Goal: Find specific page/section: Find specific page/section

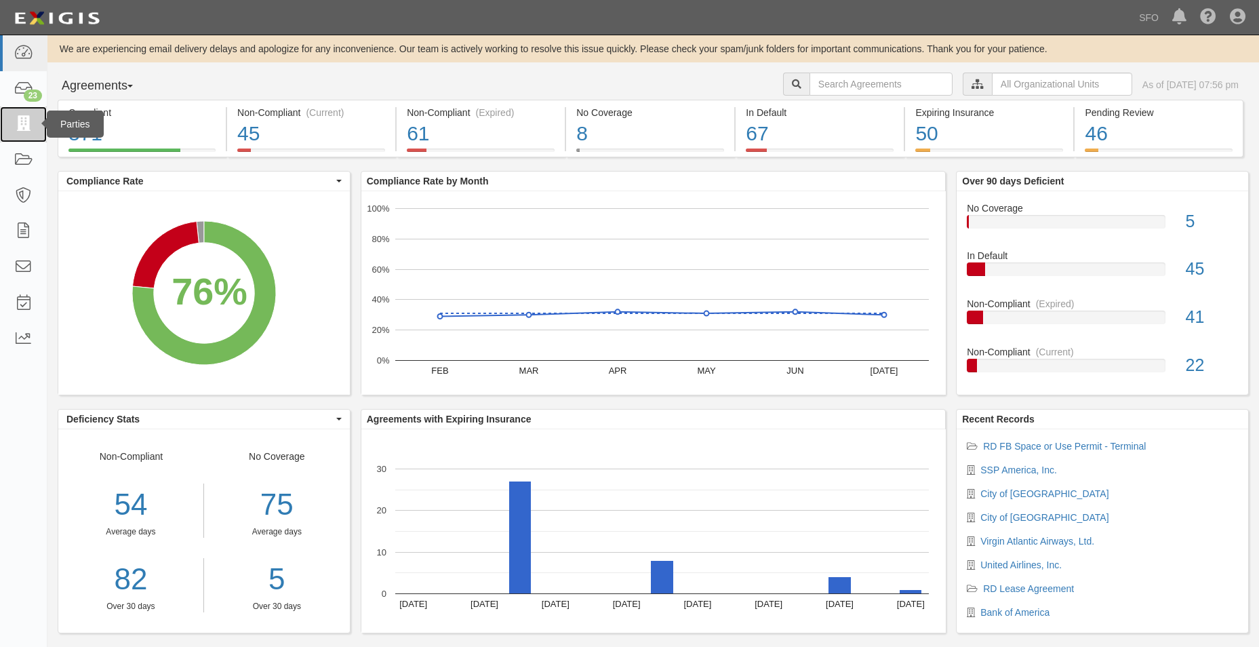
click at [22, 127] on icon at bounding box center [23, 125] width 19 height 16
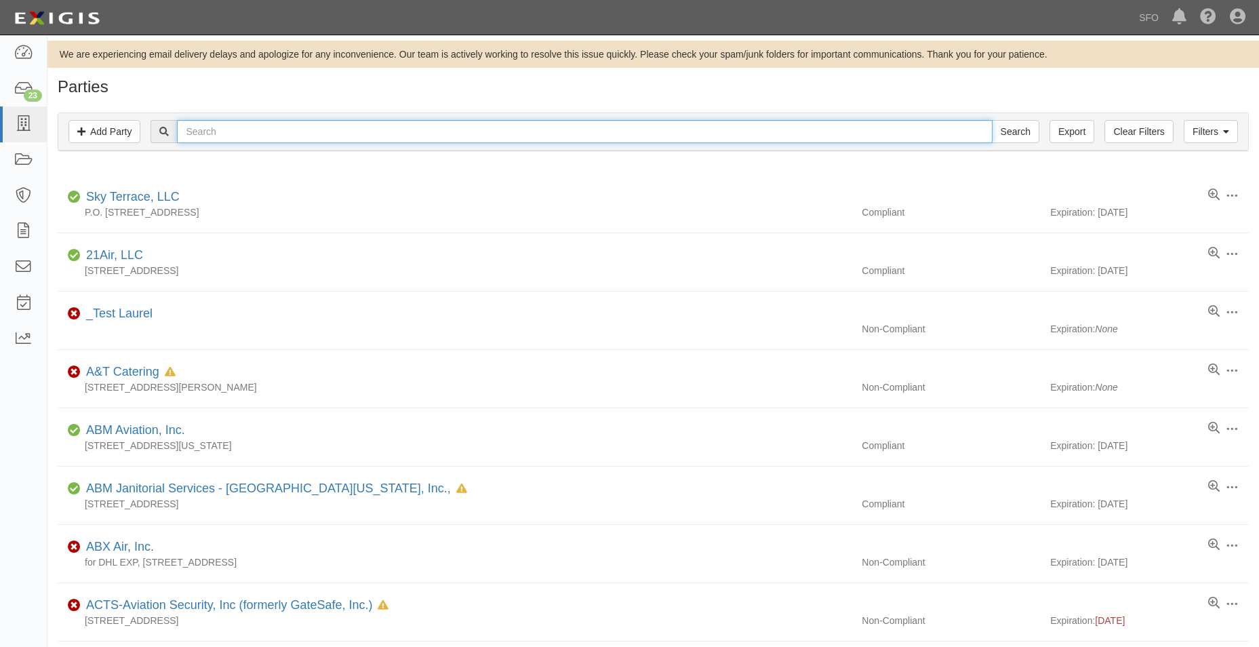
drag, startPoint x: 0, startPoint y: 0, endPoint x: 265, endPoint y: 132, distance: 296.0
click at [265, 132] on input "text" at bounding box center [584, 131] width 815 height 23
type input "hallm"
click at [992, 120] on input "Search" at bounding box center [1015, 131] width 47 height 23
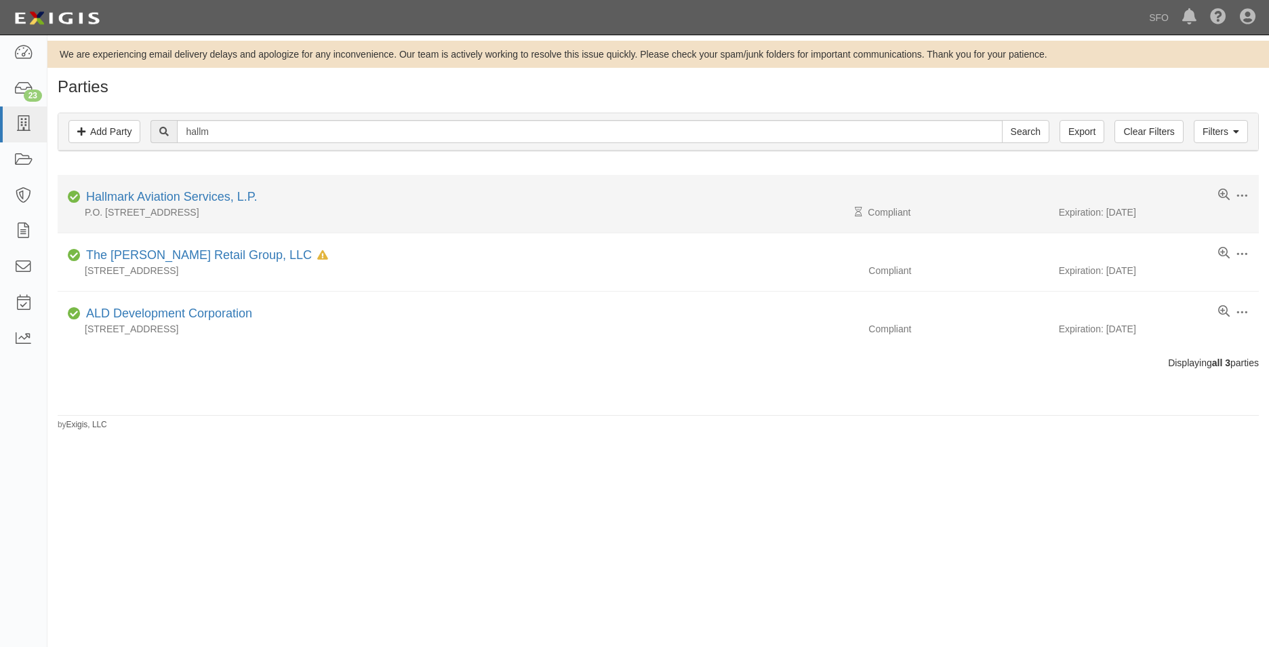
click at [249, 207] on div "P.O. Box 281181, San Francisco, CA 94128, United States" at bounding box center [458, 212] width 801 height 14
click at [236, 197] on link "Hallmark Aviation Services, L.P." at bounding box center [171, 197] width 171 height 14
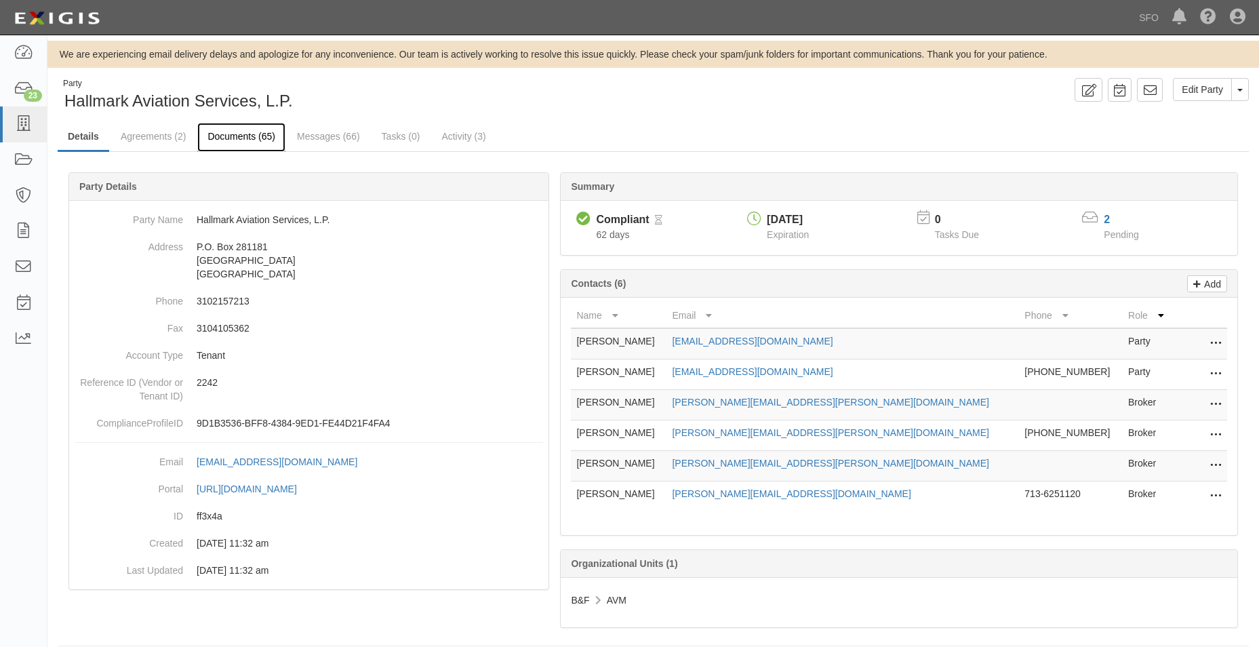
click at [258, 134] on link "Documents (65)" at bounding box center [241, 137] width 88 height 29
